Goal: Navigation & Orientation: Find specific page/section

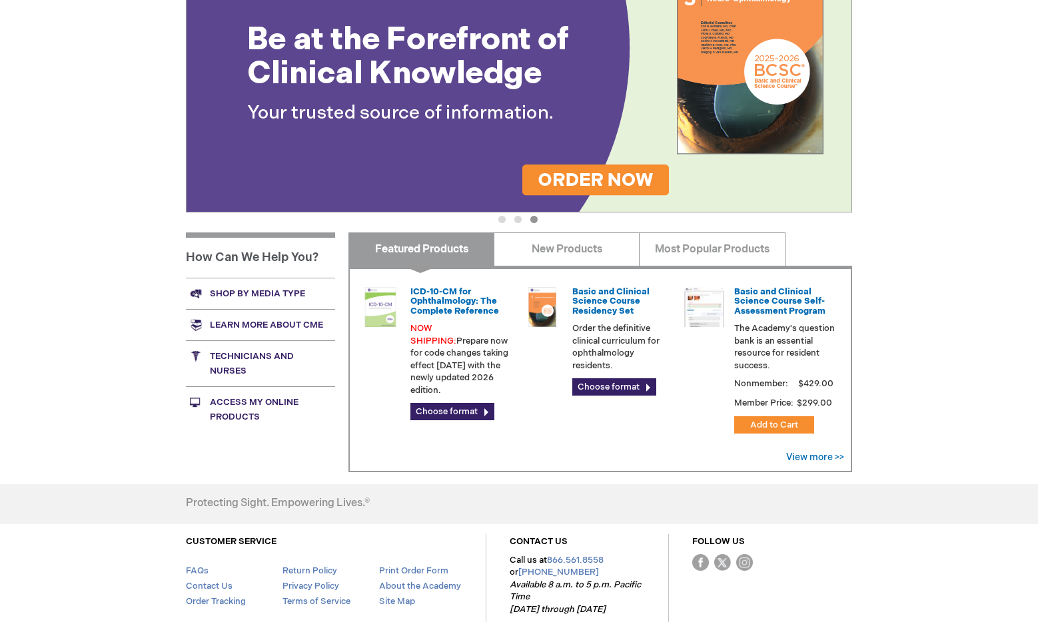
scroll to position [230, 0]
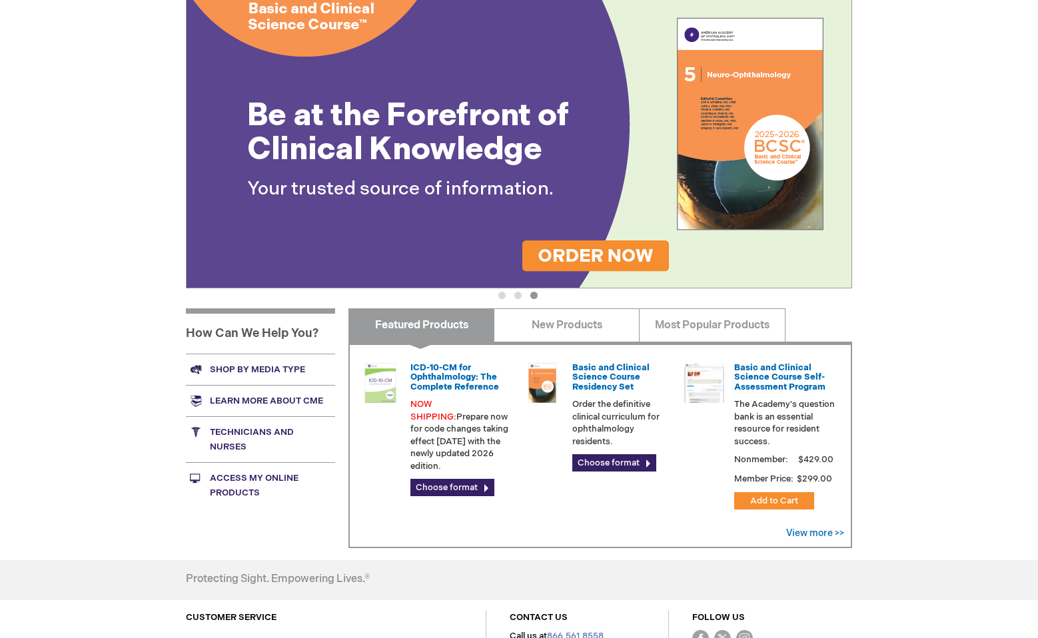
click at [237, 496] on link "Access My Online Products" at bounding box center [260, 485] width 149 height 46
